Goal: Navigation & Orientation: Find specific page/section

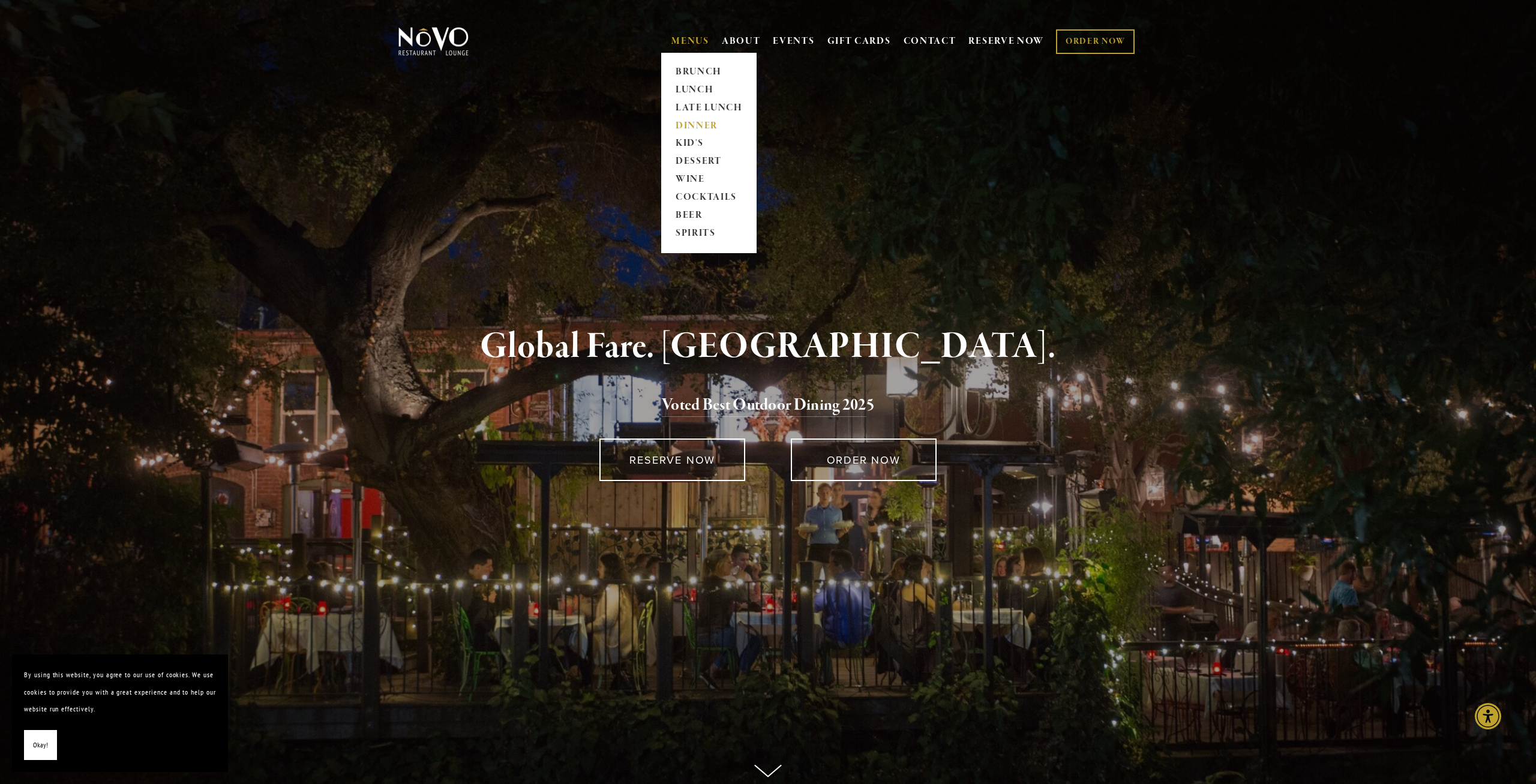
click at [697, 123] on link "DINNER" at bounding box center [709, 125] width 75 height 18
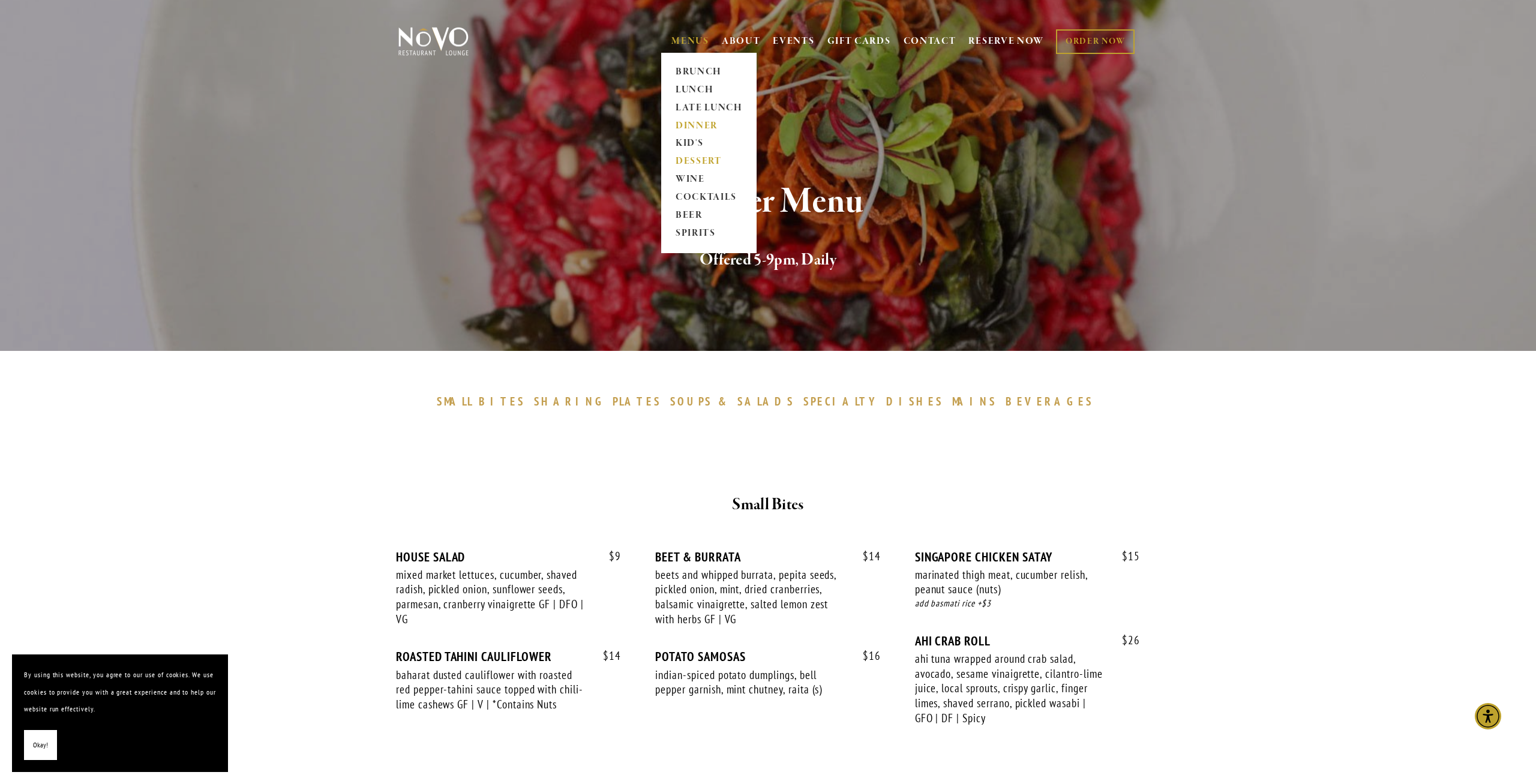
click at [696, 164] on link "DESSERT" at bounding box center [709, 161] width 75 height 18
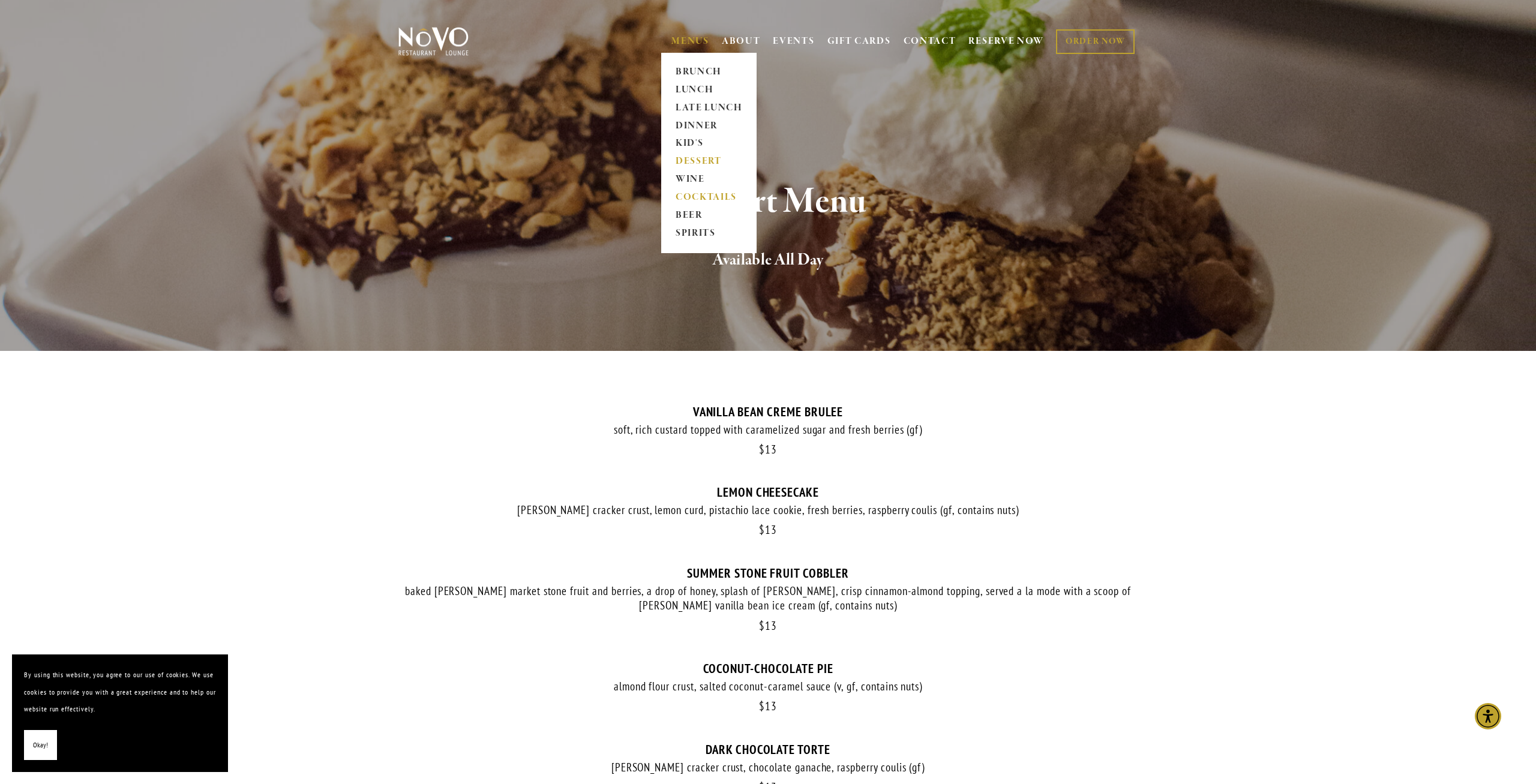
click at [700, 197] on link "COCKTAILS" at bounding box center [709, 197] width 75 height 18
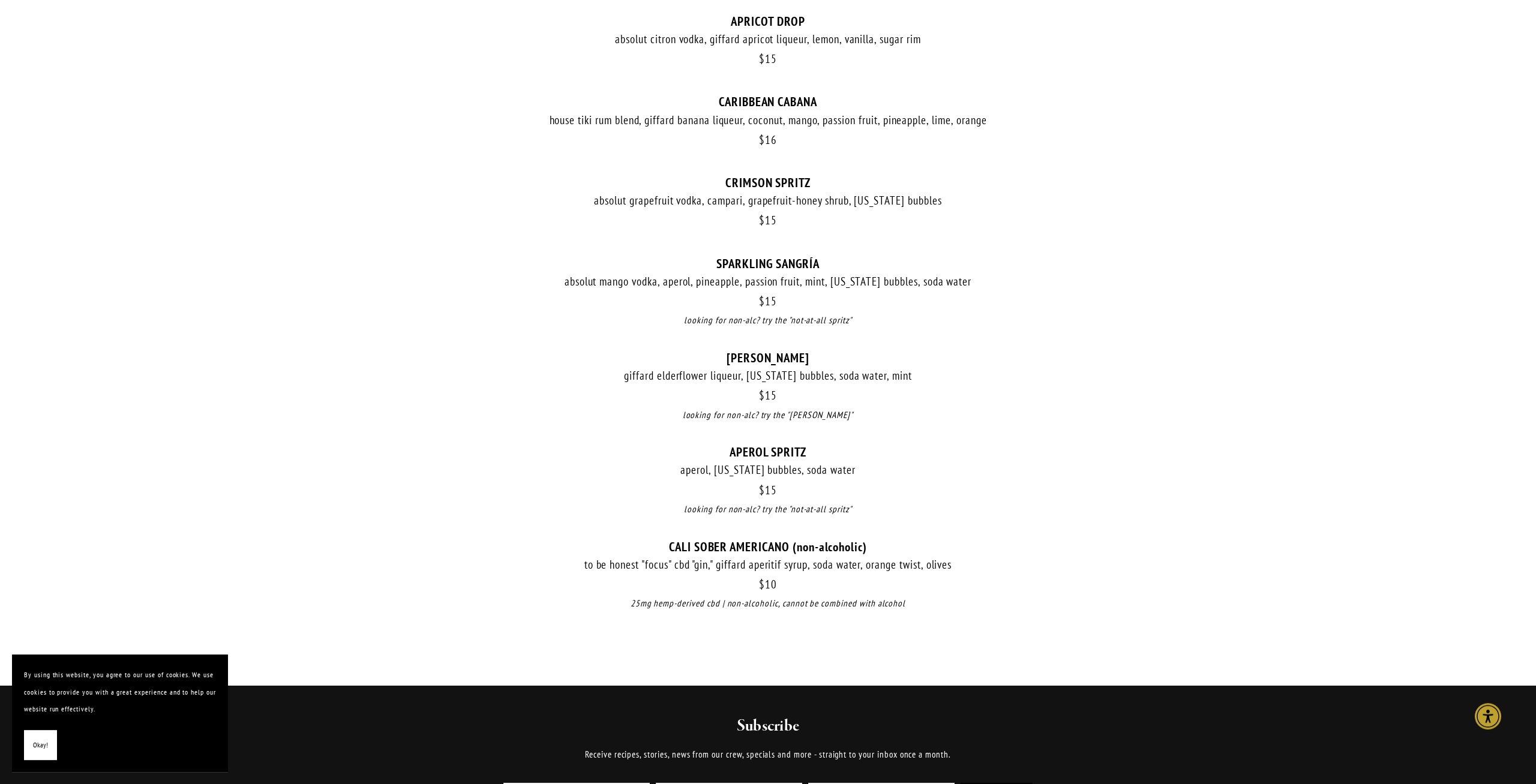
scroll to position [1123, 0]
